Goal: Task Accomplishment & Management: Use online tool/utility

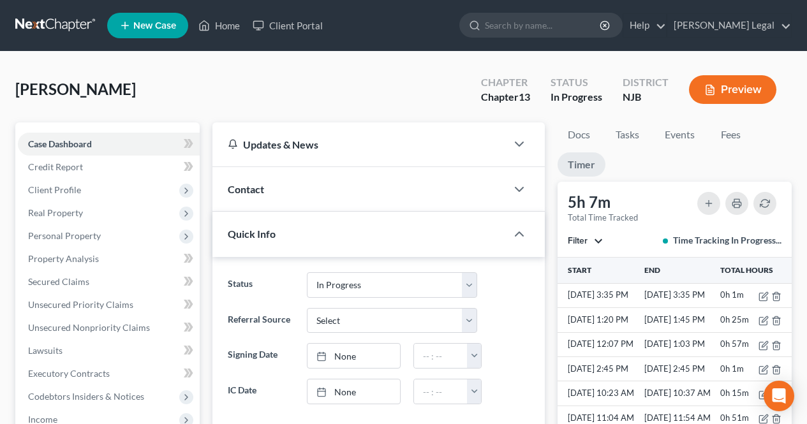
select select "3"
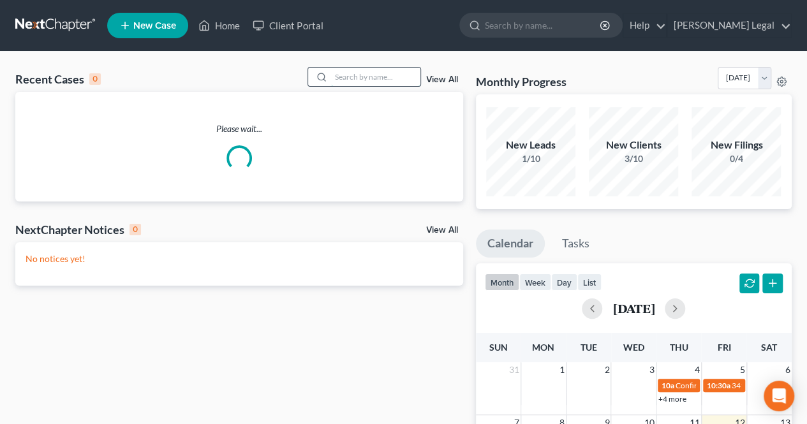
click at [389, 85] on input "search" at bounding box center [375, 77] width 89 height 19
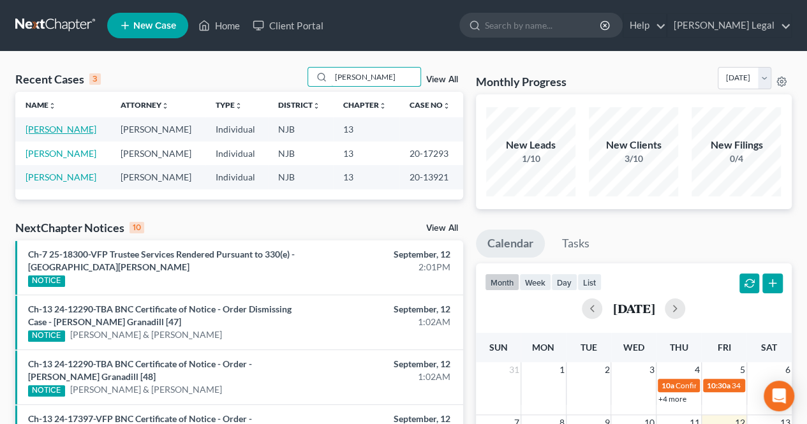
type input "[PERSON_NAME]"
click at [71, 133] on link "[PERSON_NAME]" at bounding box center [61, 129] width 71 height 11
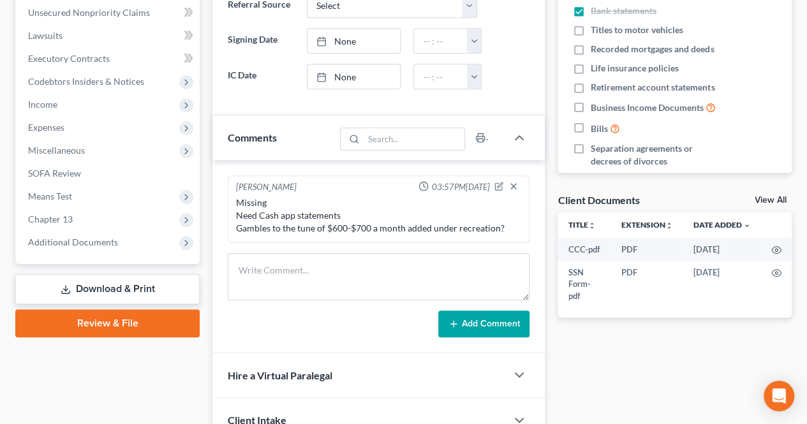
scroll to position [319, 0]
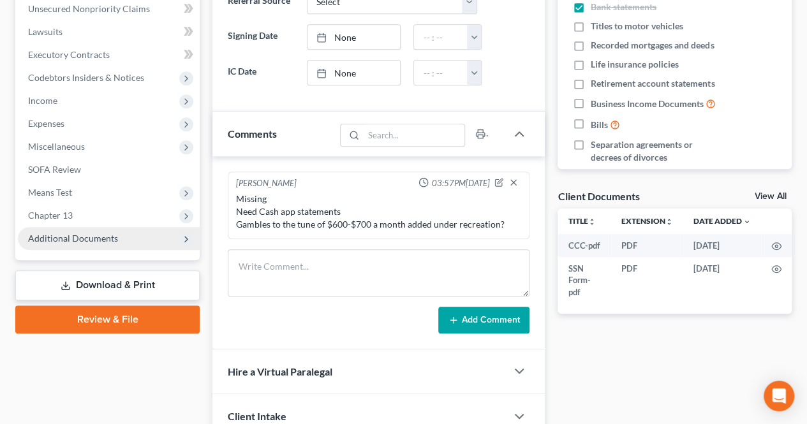
click at [142, 246] on span "Additional Documents" at bounding box center [109, 238] width 182 height 23
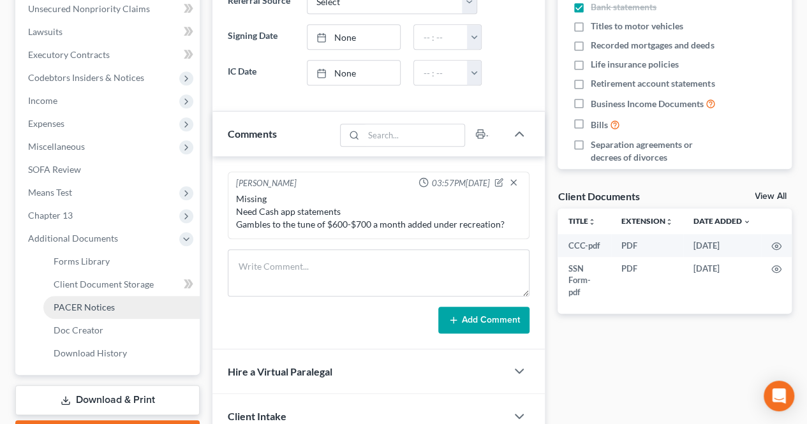
click at [122, 310] on link "PACER Notices" at bounding box center [121, 307] width 156 height 23
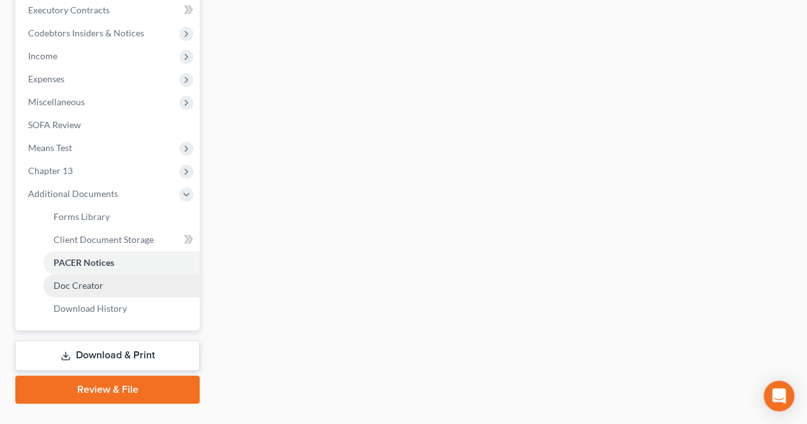
scroll to position [383, 0]
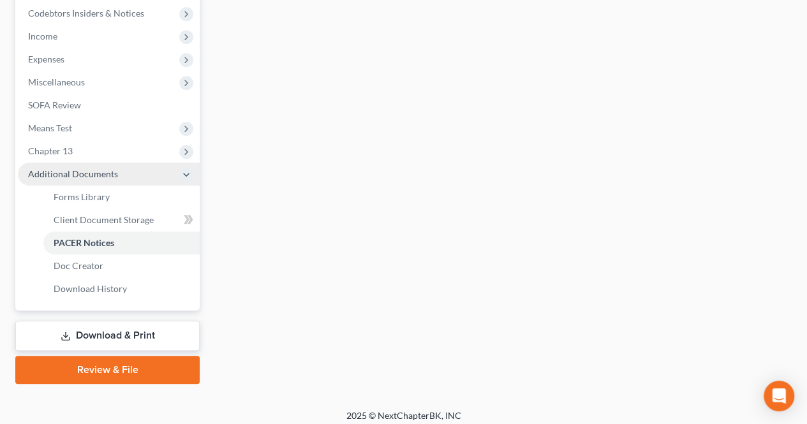
click at [120, 181] on span "Additional Documents" at bounding box center [109, 174] width 182 height 23
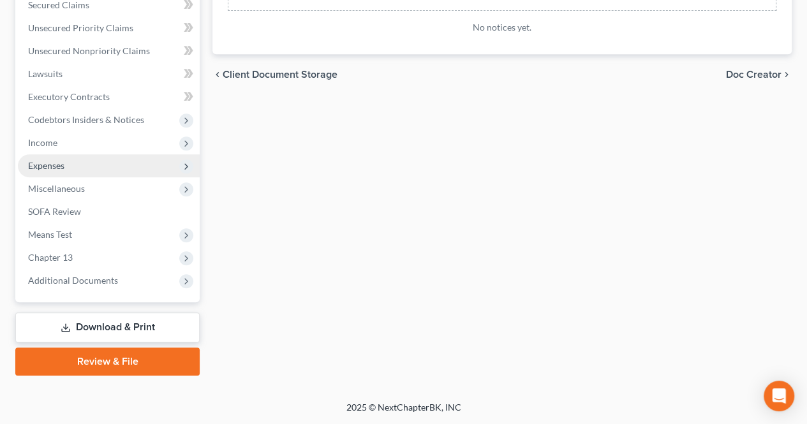
scroll to position [275, 0]
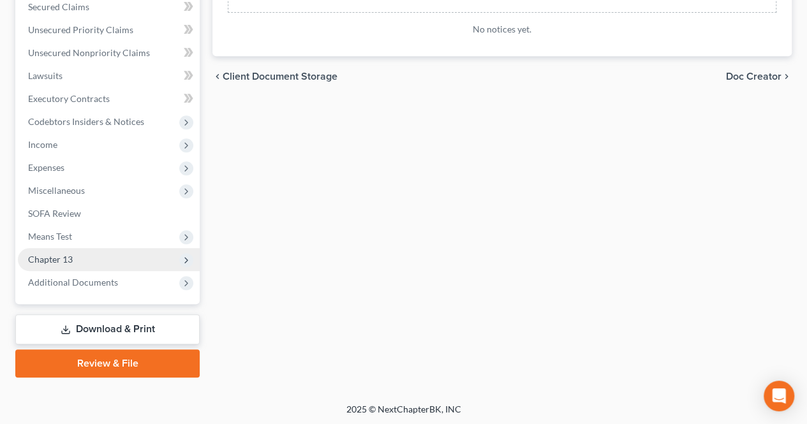
click at [98, 258] on span "Chapter 13" at bounding box center [109, 259] width 182 height 23
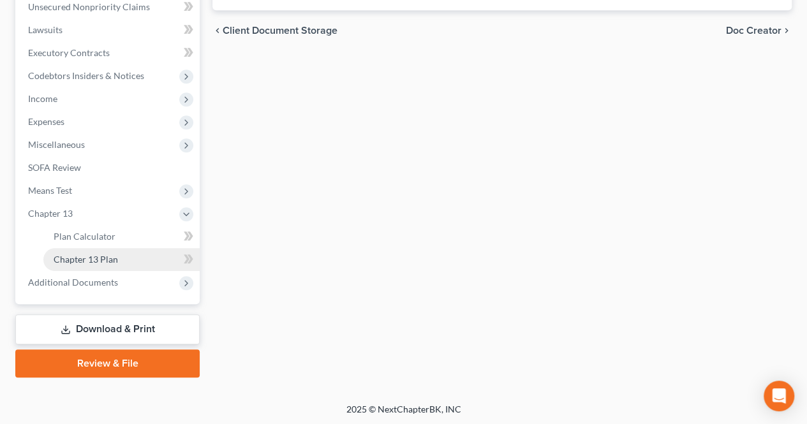
click at [105, 262] on span "Chapter 13 Plan" at bounding box center [86, 259] width 64 height 11
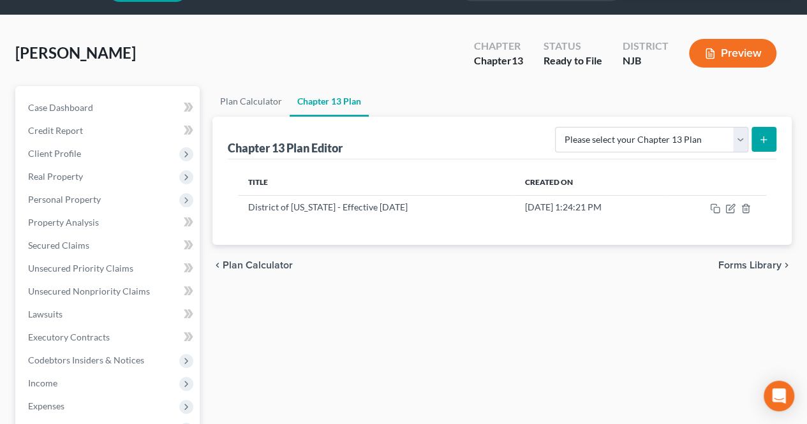
scroll to position [64, 0]
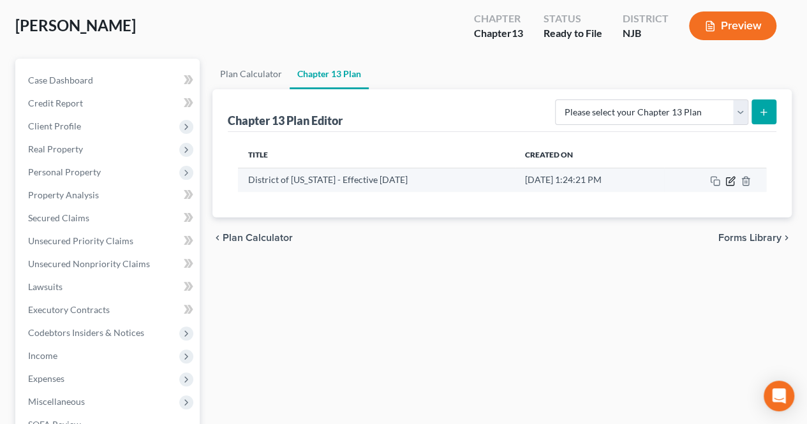
click at [728, 180] on icon "button" at bounding box center [730, 181] width 10 height 10
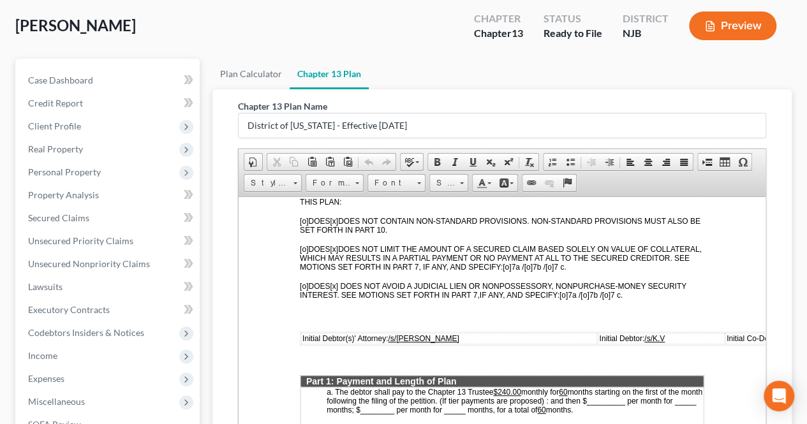
scroll to position [0, 0]
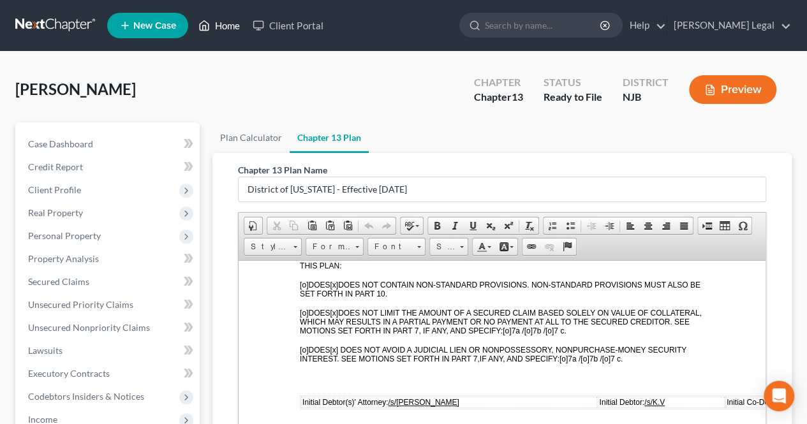
click at [214, 33] on link "Home" at bounding box center [219, 25] width 54 height 23
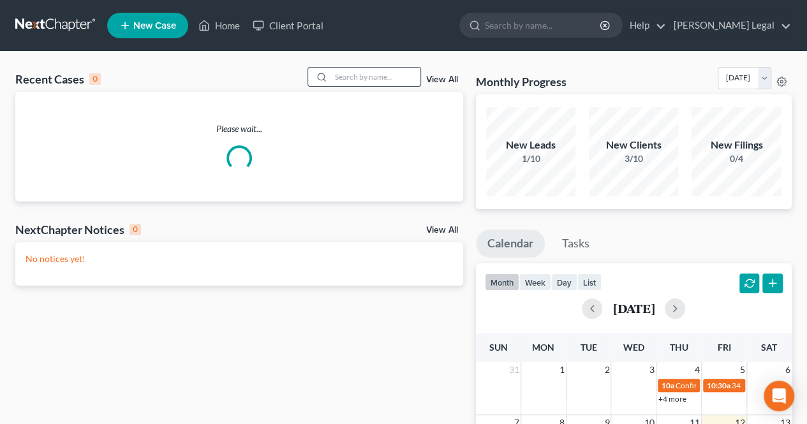
click at [381, 84] on input "search" at bounding box center [375, 77] width 89 height 19
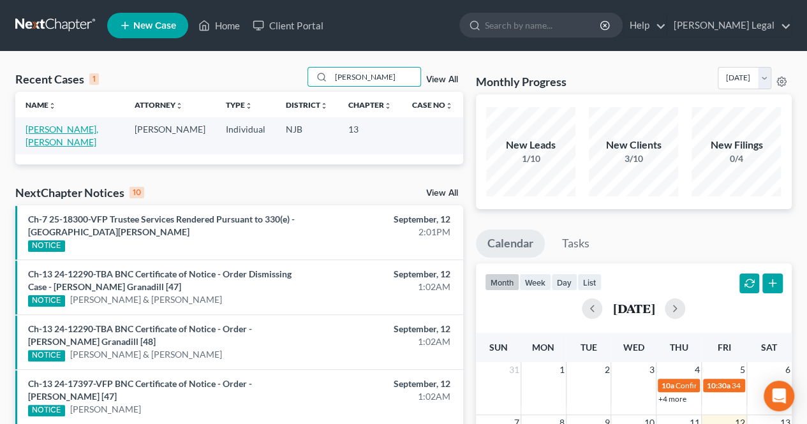
type input "[PERSON_NAME]"
click at [95, 131] on link "[PERSON_NAME], [PERSON_NAME]" at bounding box center [62, 136] width 73 height 24
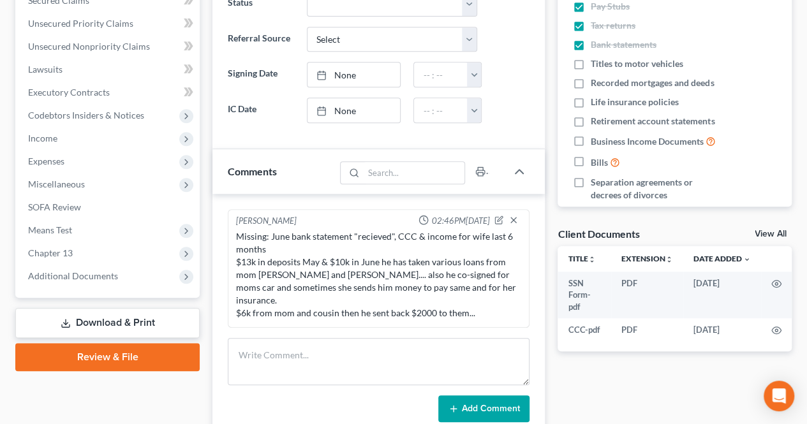
scroll to position [319, 0]
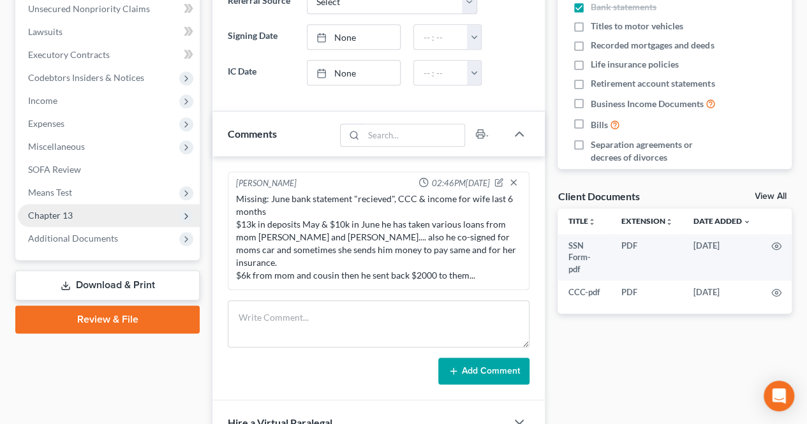
click at [84, 220] on span "Chapter 13" at bounding box center [109, 215] width 182 height 23
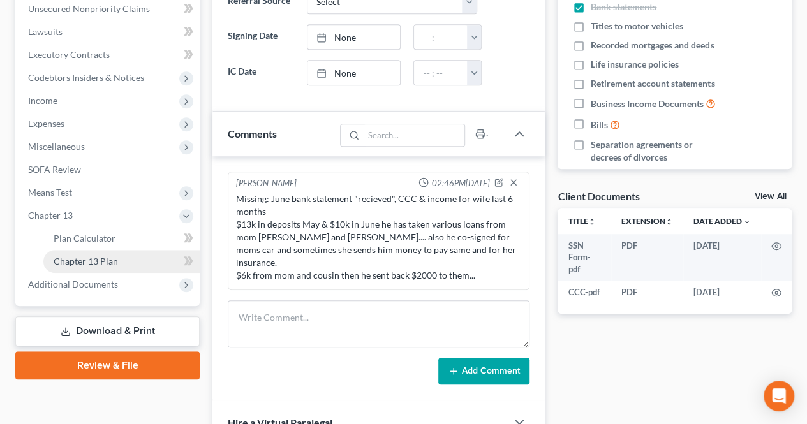
click at [93, 256] on span "Chapter 13 Plan" at bounding box center [86, 261] width 64 height 11
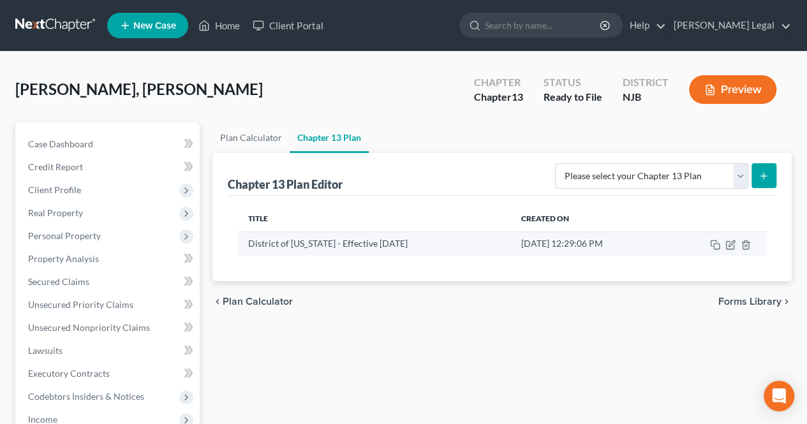
click at [736, 242] on td at bounding box center [715, 244] width 101 height 24
click at [732, 247] on icon "button" at bounding box center [730, 245] width 10 height 10
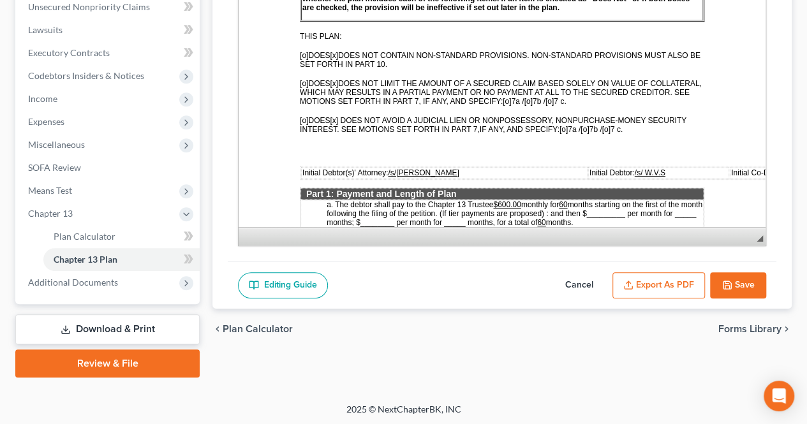
scroll to position [447, 0]
